Goal: Navigation & Orientation: Go to known website

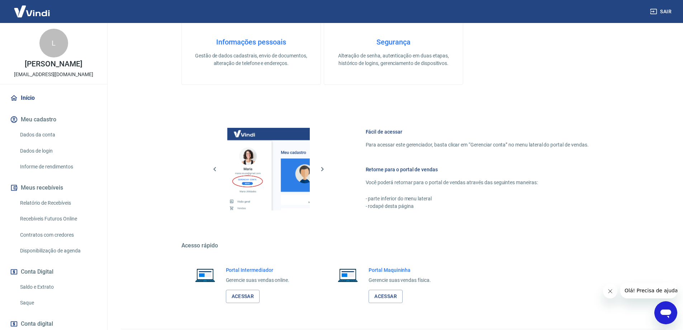
scroll to position [230, 0]
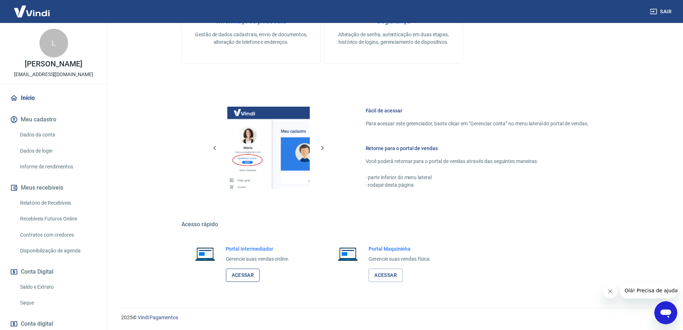
click at [245, 275] on link "Acessar" at bounding box center [243, 274] width 34 height 13
